Goal: Find specific page/section: Find specific page/section

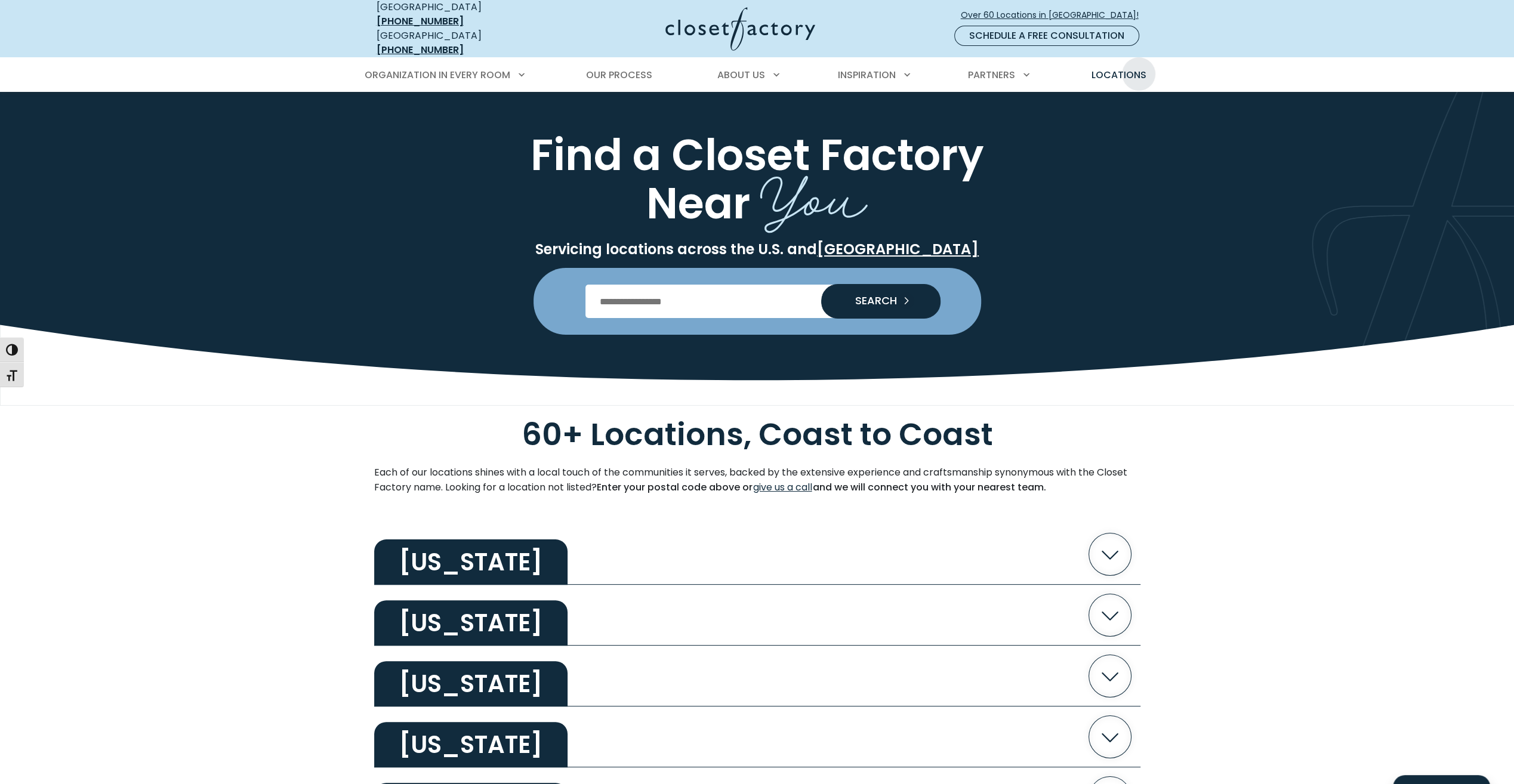
click at [1140, 59] on link "Locations" at bounding box center [1118, 75] width 79 height 34
click at [661, 307] on input "Enter Postal Code" at bounding box center [757, 301] width 343 height 34
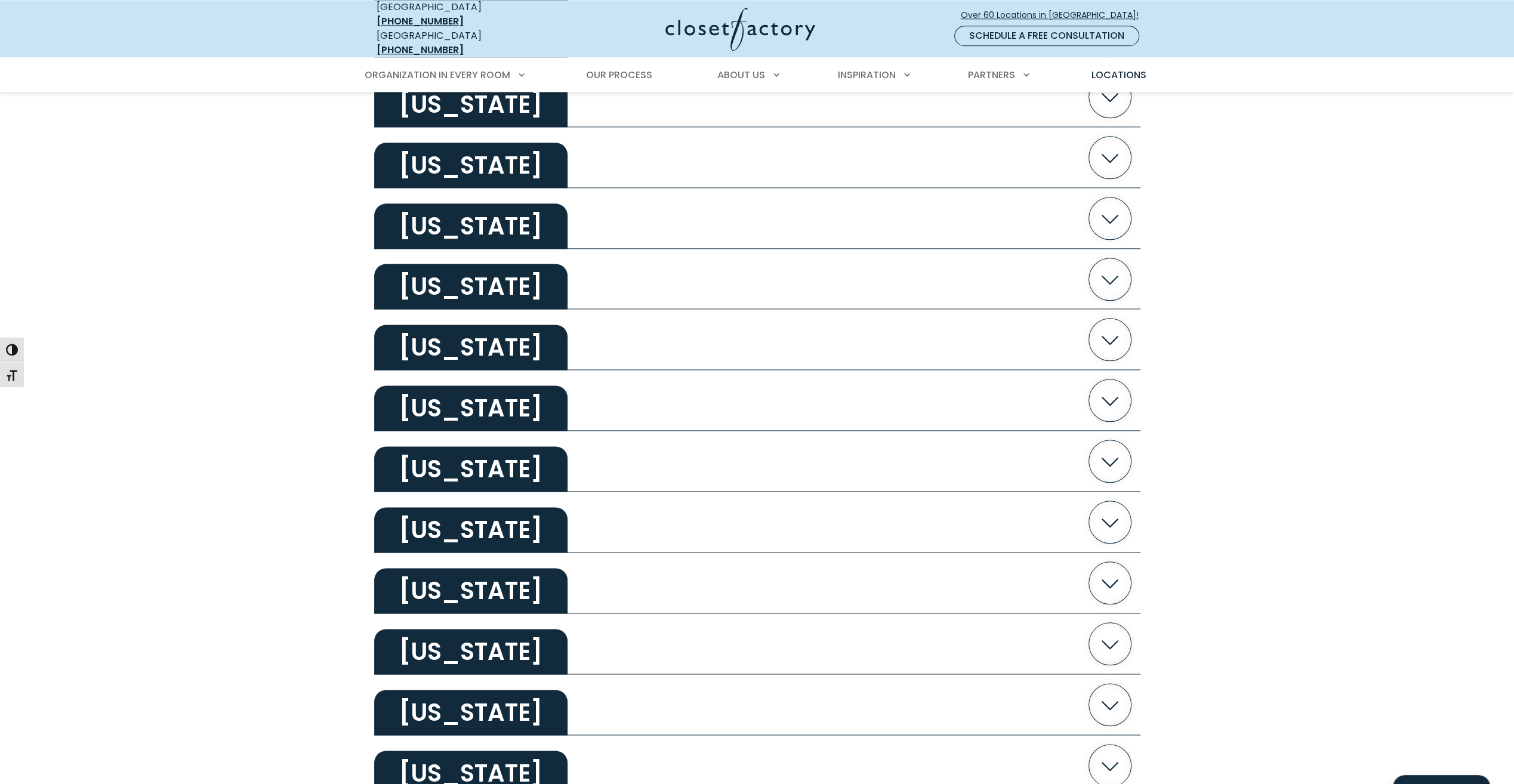
scroll to position [1819, 0]
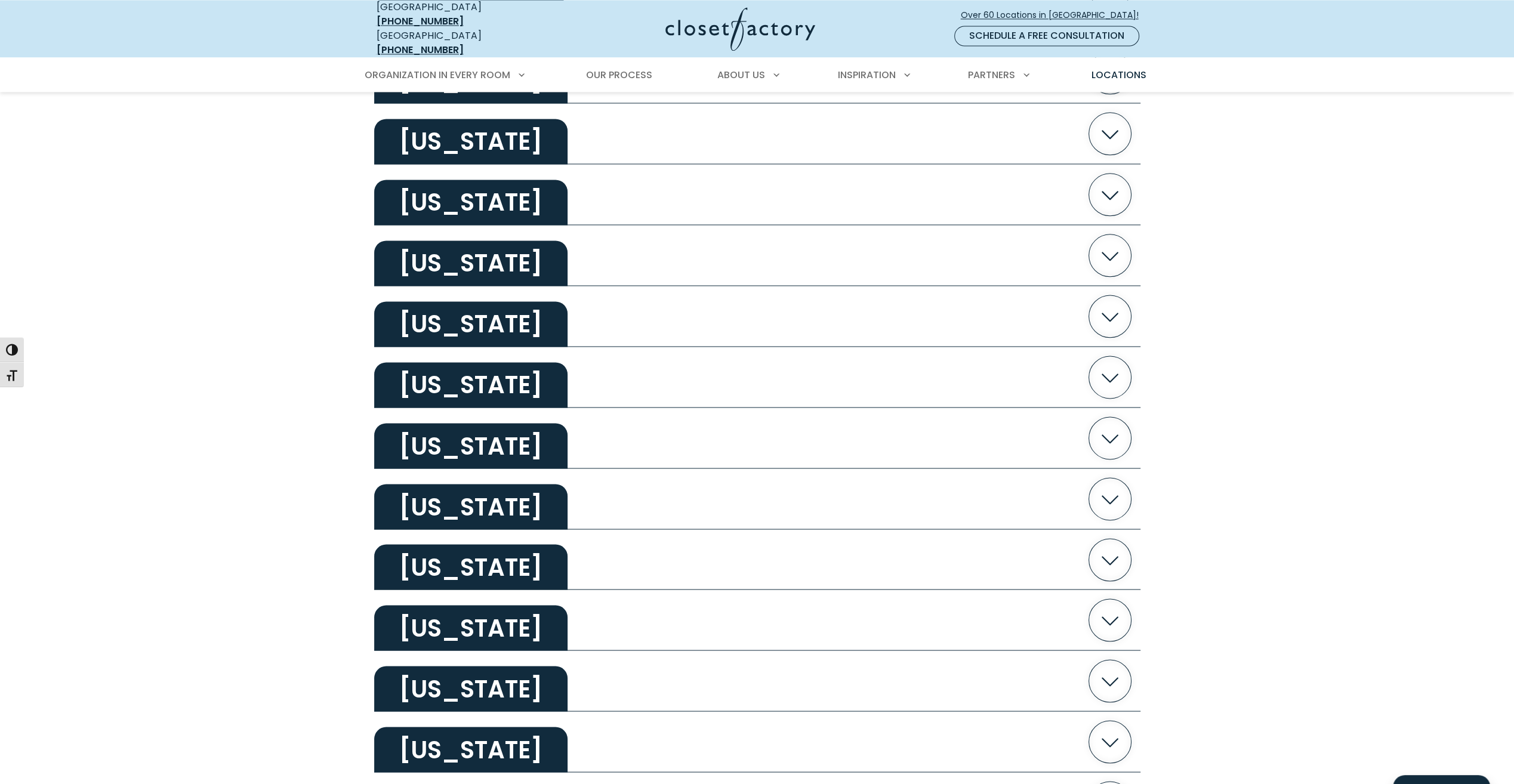
click at [421, 747] on h2 "Virginia" at bounding box center [471, 749] width 193 height 46
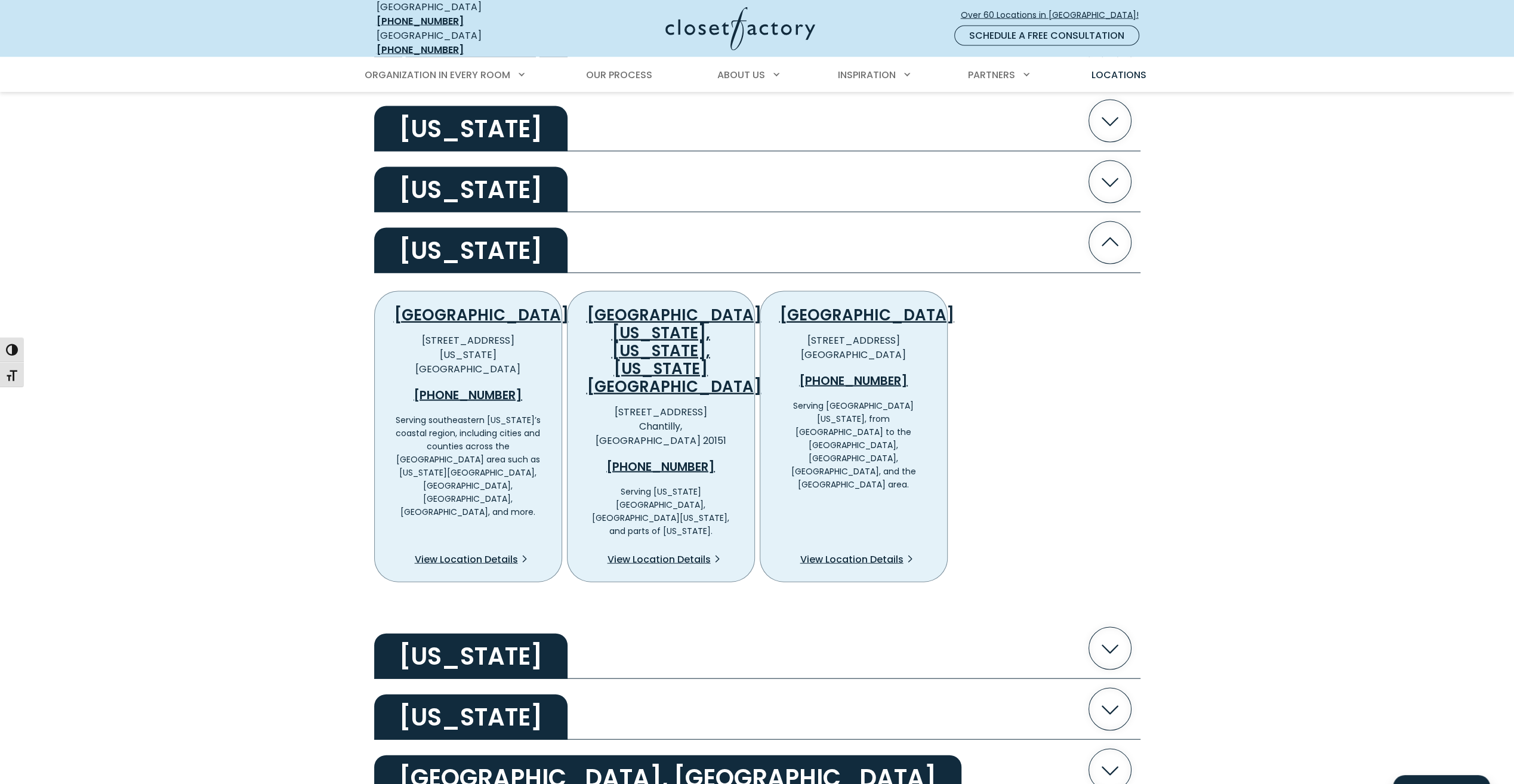
scroll to position [2356, 0]
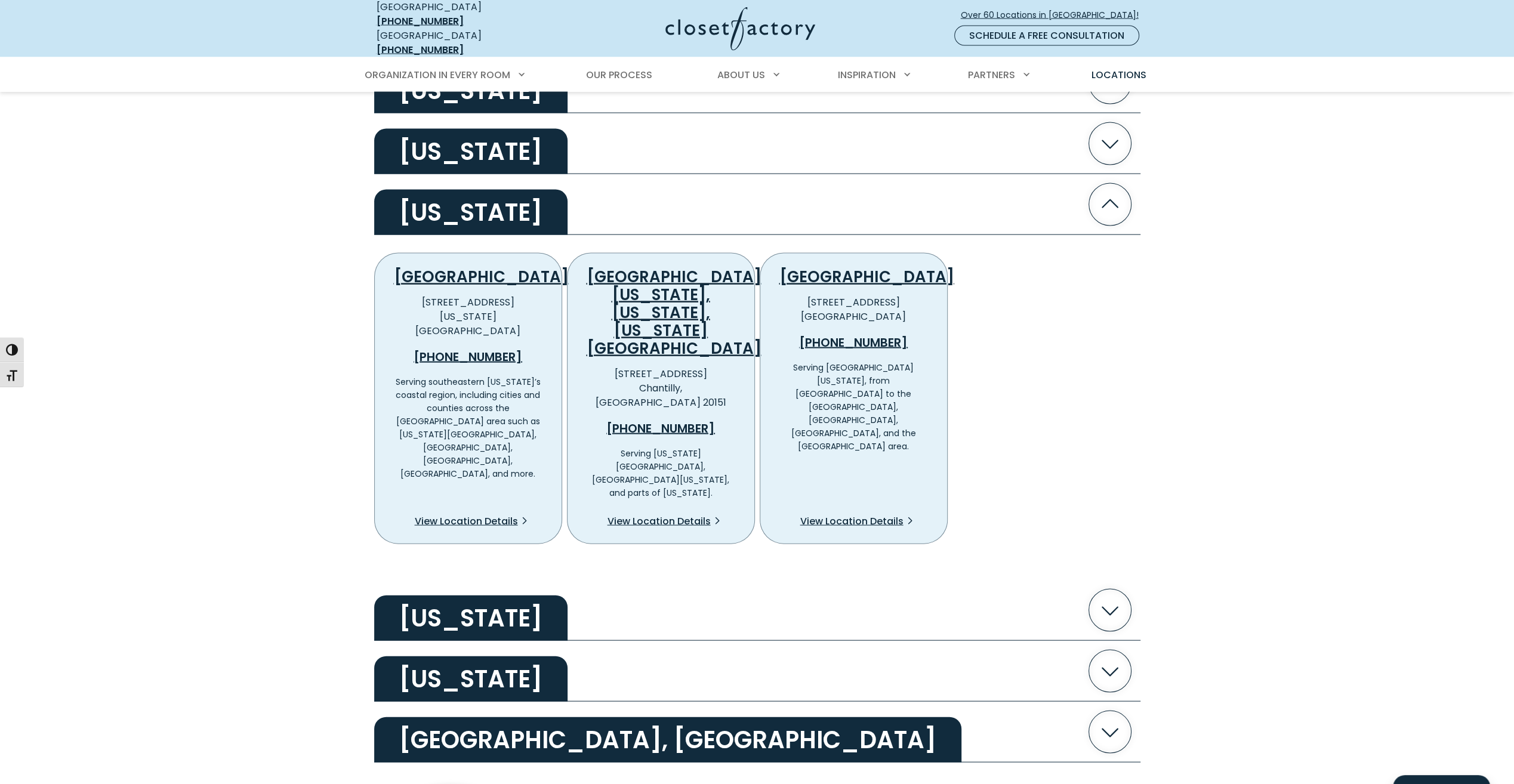
click at [850, 514] on span "View Location Details" at bounding box center [851, 521] width 103 height 15
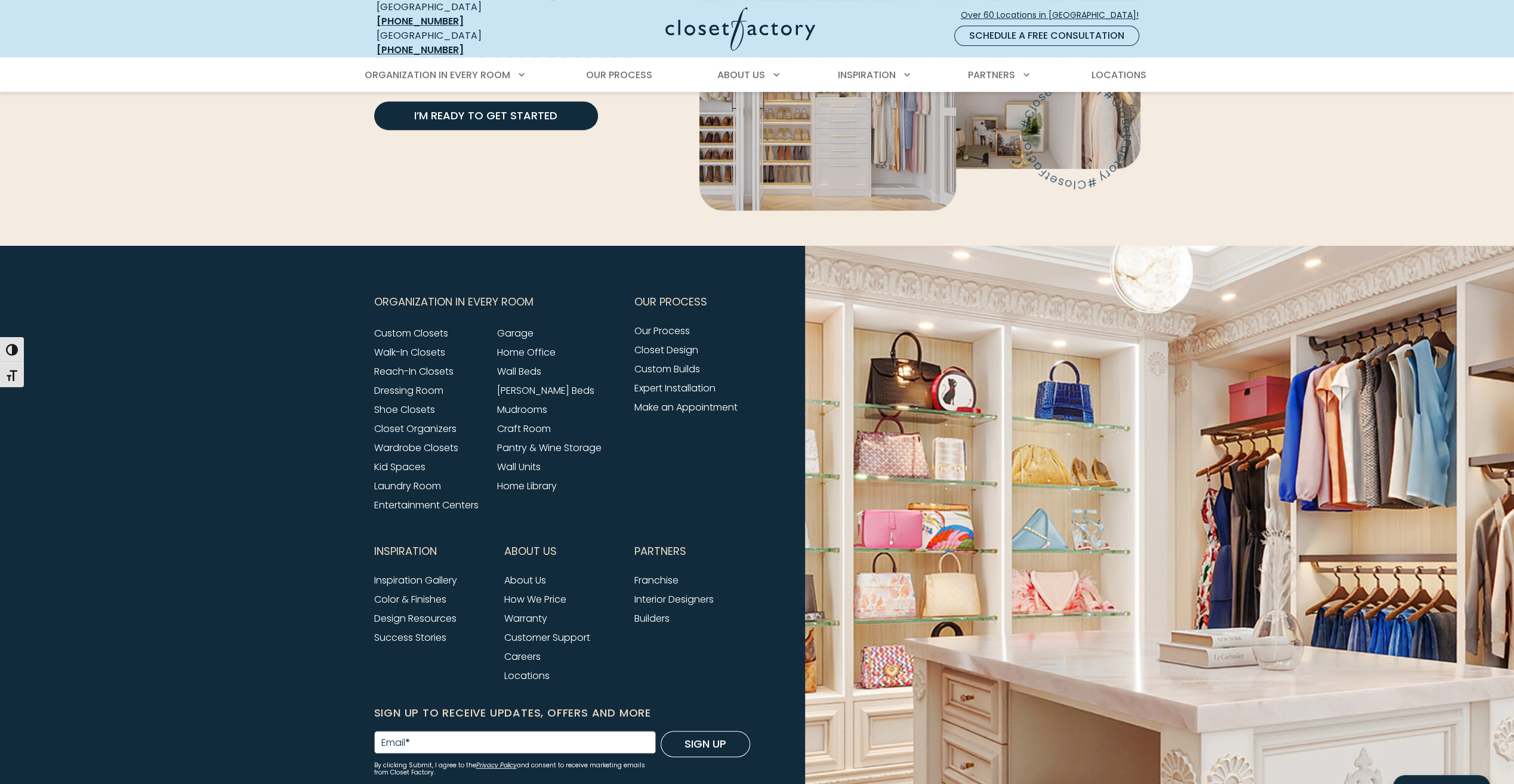
scroll to position [5016, 0]
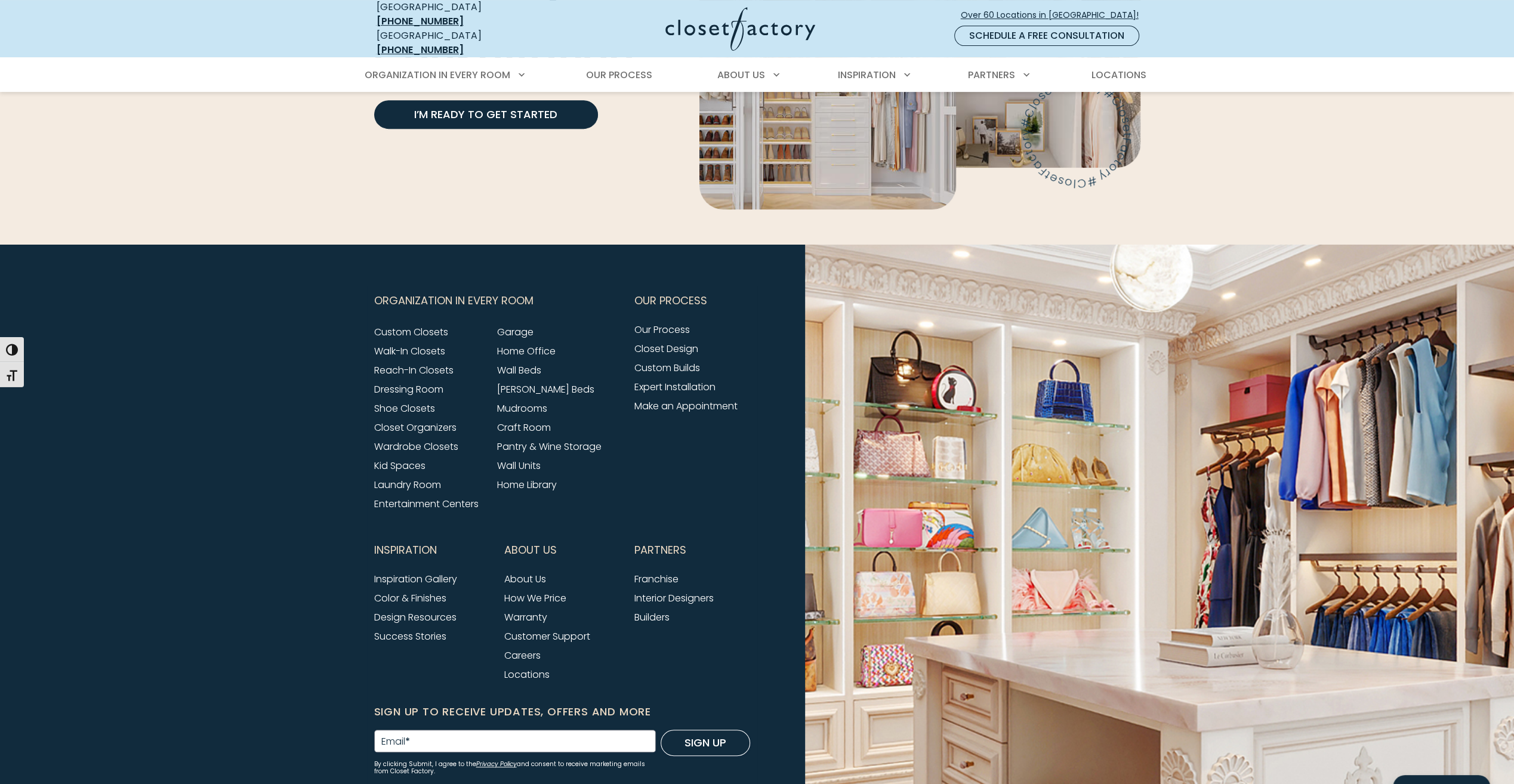
click at [521, 591] on link "How We Price" at bounding box center [535, 598] width 62 height 14
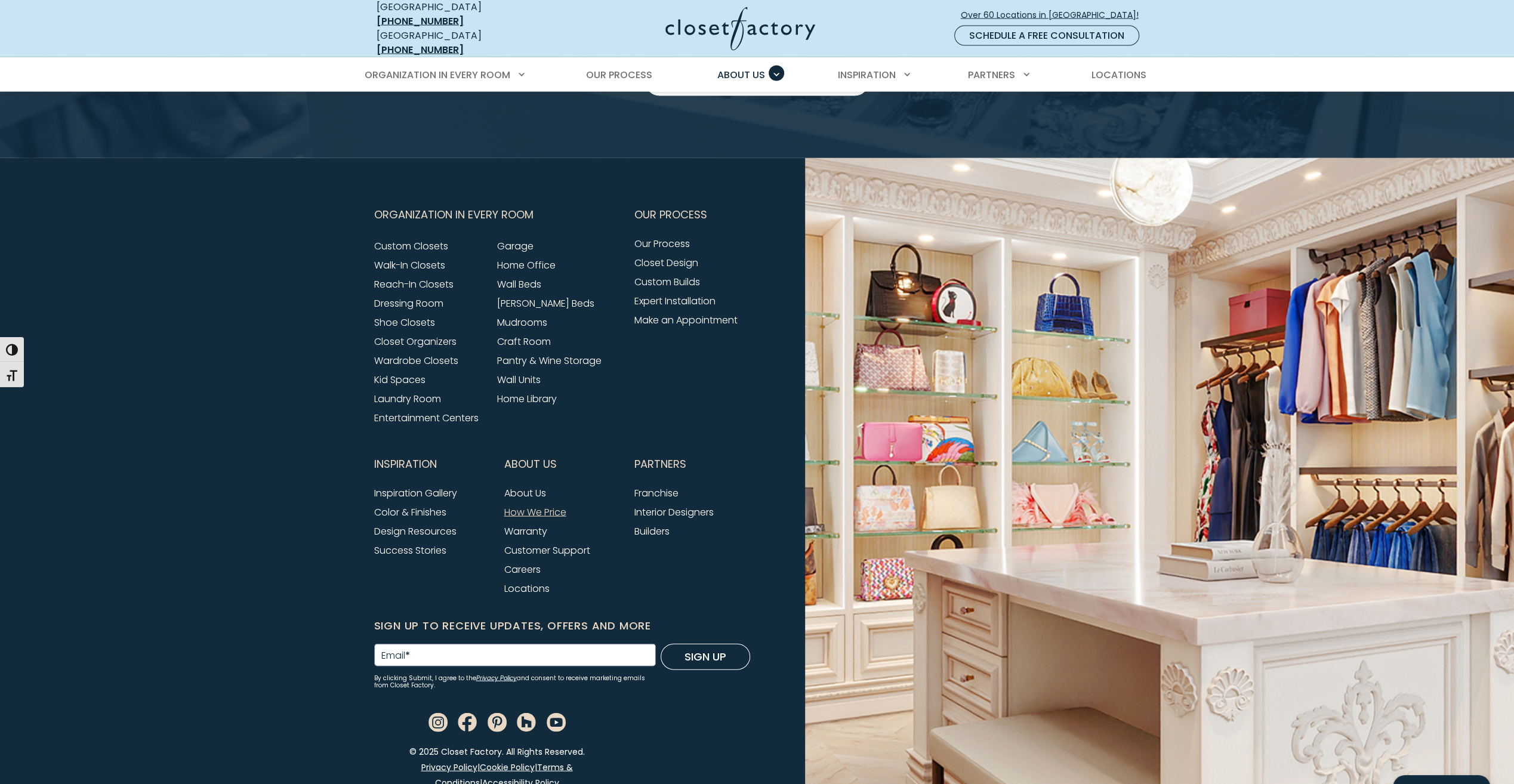
scroll to position [2374, 0]
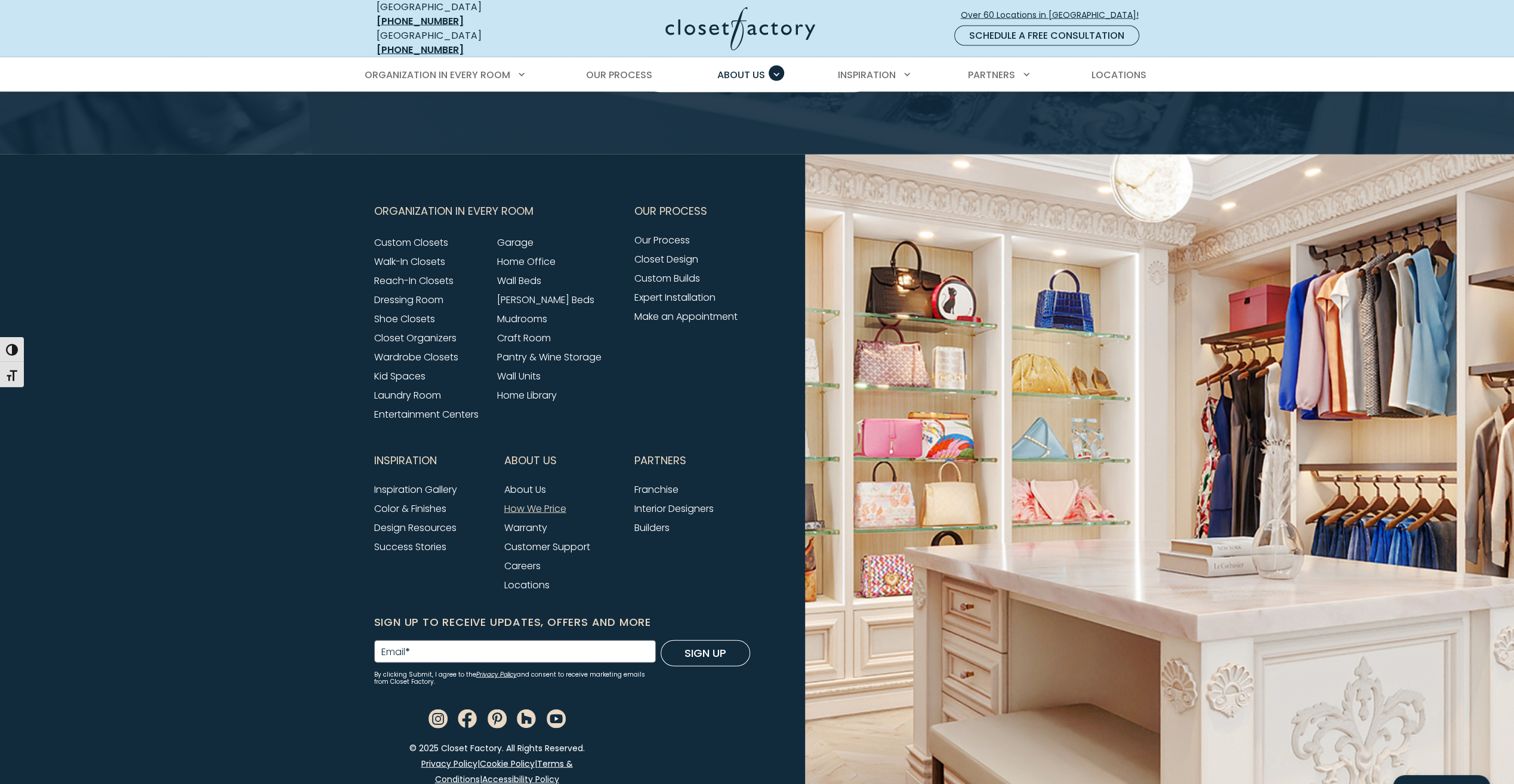
click at [523, 482] on link "About Us" at bounding box center [525, 489] width 42 height 14
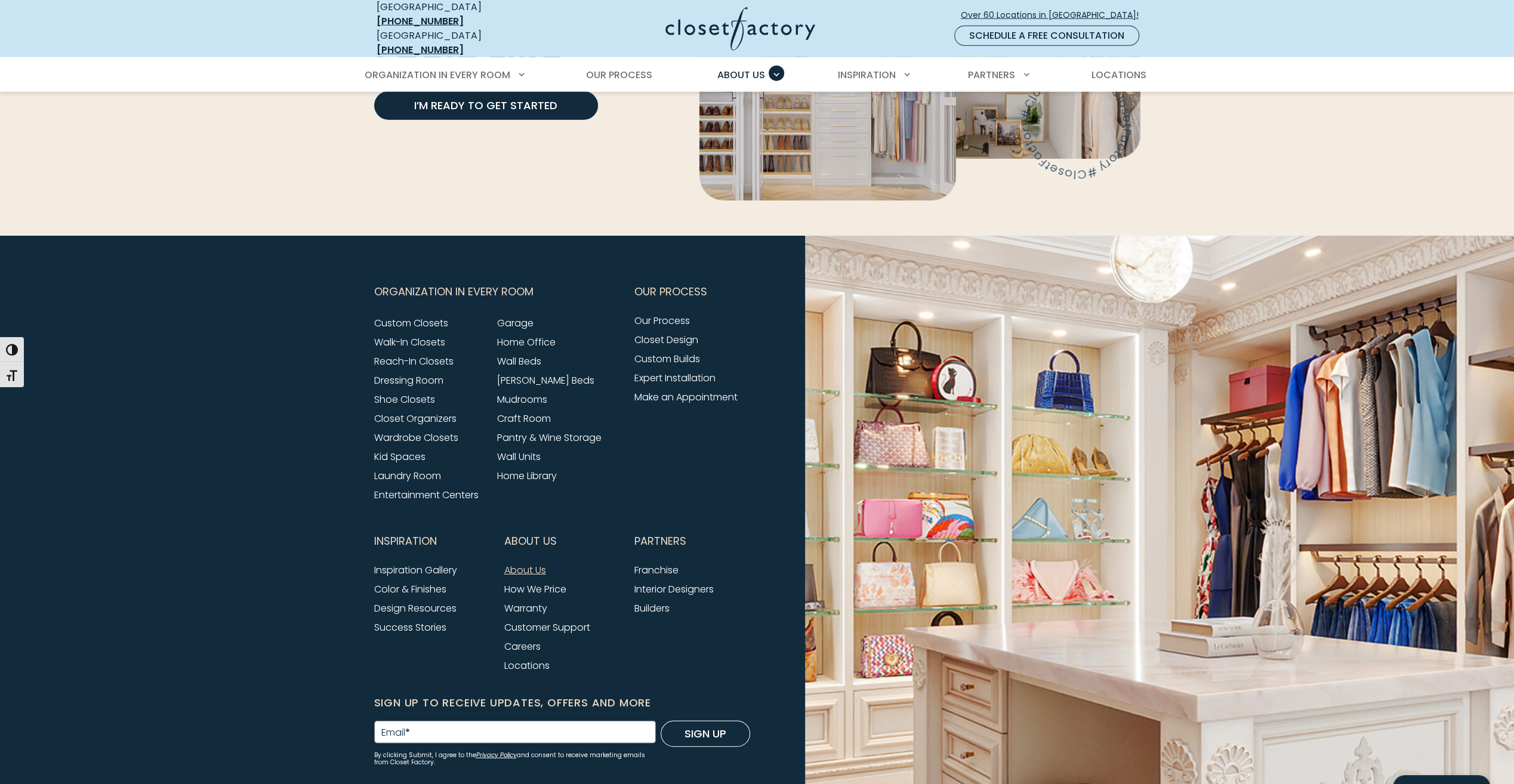
scroll to position [2992, 0]
